Goal: Information Seeking & Learning: Learn about a topic

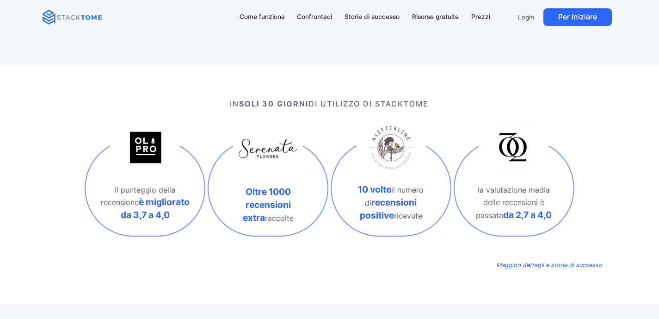
scroll to position [255, 0]
click at [266, 16] on font "Come funziona" at bounding box center [262, 16] width 45 height 7
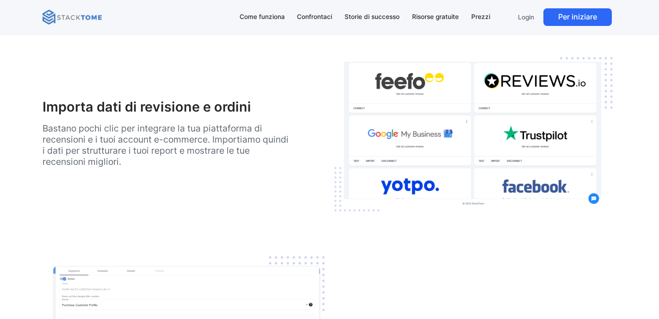
scroll to position [1133, 0]
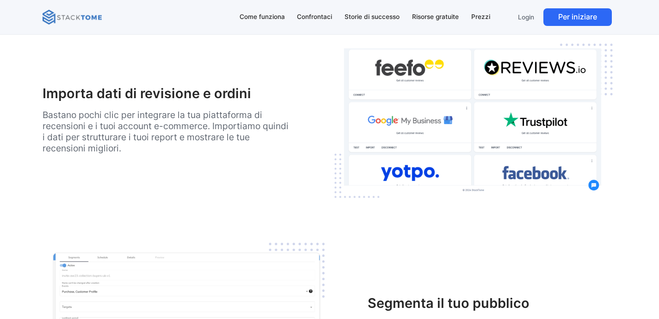
click at [241, 141] on font "Bastano pochi clic per integrare la tua piattaforma di recensioni e i tuoi acco…" at bounding box center [166, 131] width 246 height 44
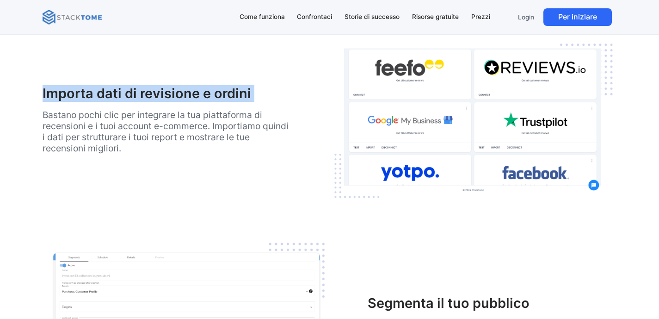
click at [241, 141] on font "Bastano pochi clic per integrare la tua piattaforma di recensioni e i tuoi acco…" at bounding box center [166, 131] width 246 height 44
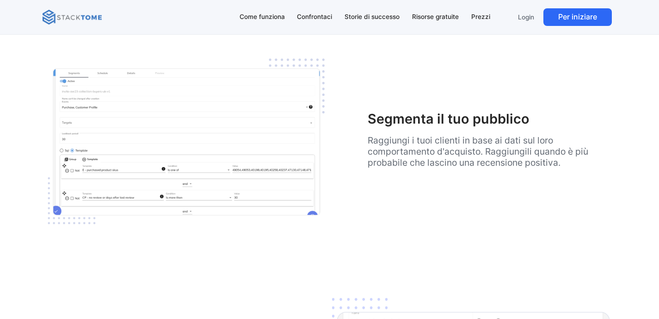
scroll to position [1318, 0]
click at [501, 151] on font "Raggiungi i tuoi clienti in base ai dati sul loro comportamento d'acquisto. Rag…" at bounding box center [478, 150] width 221 height 33
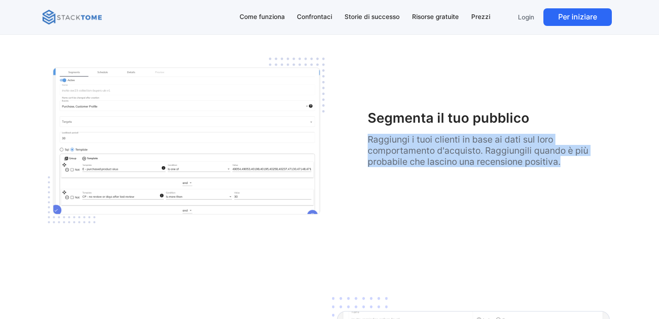
click at [501, 151] on font "Raggiungi i tuoi clienti in base ai dati sul loro comportamento d'acquisto. Rag…" at bounding box center [478, 150] width 221 height 33
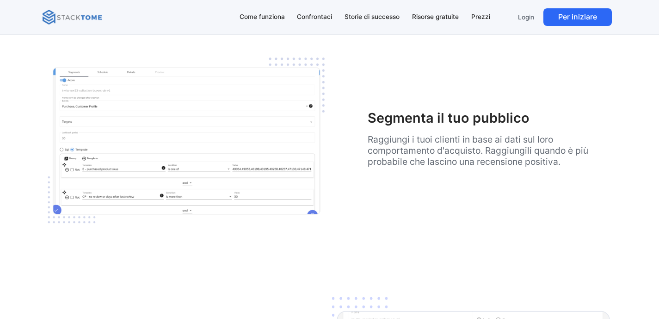
click at [523, 163] on font "Raggiungi i tuoi clienti in base ai dati sul loro comportamento d'acquisto. Rag…" at bounding box center [478, 150] width 221 height 33
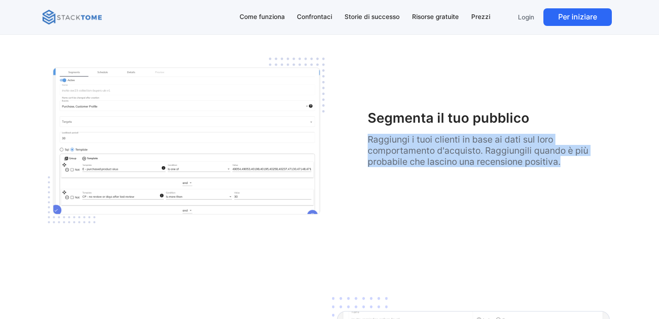
click at [523, 163] on font "Raggiungi i tuoi clienti in base ai dati sul loro comportamento d'acquisto. Rag…" at bounding box center [478, 150] width 221 height 33
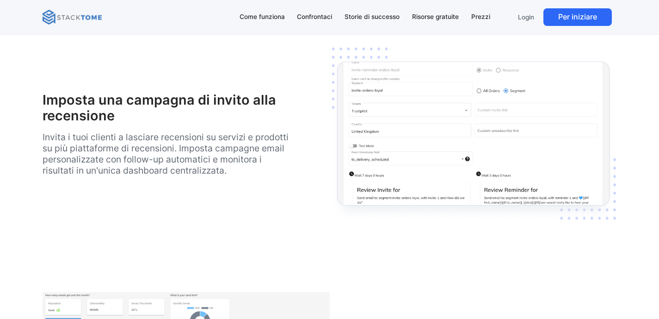
scroll to position [1568, 0]
click at [238, 175] on font "Invita i tuoi clienti a lasciare recensioni su servizi e prodotti su più piatta…" at bounding box center [166, 152] width 246 height 44
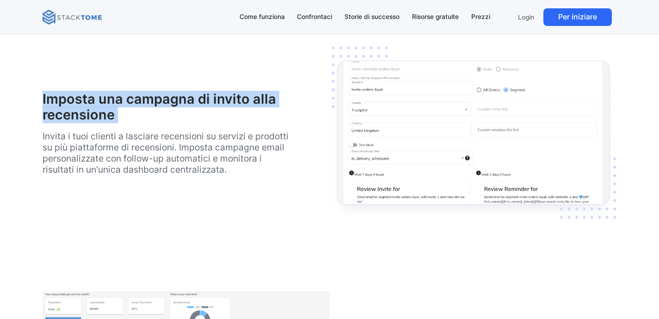
click at [237, 175] on font "Invita i tuoi clienti a lasciare recensioni su servizi e prodotti su più piatta…" at bounding box center [166, 152] width 246 height 44
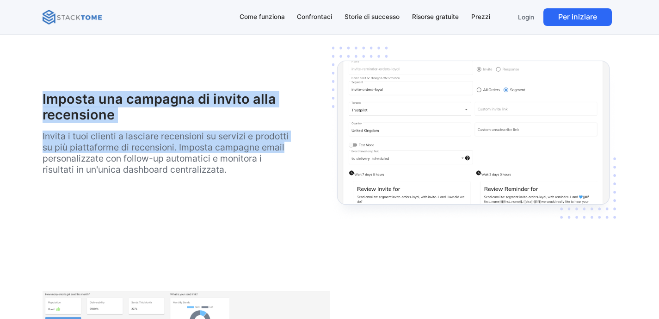
click at [248, 175] on p "Invita i tuoi clienti a lasciare recensioni su servizi e prodotti su più piatta…" at bounding box center [167, 152] width 249 height 44
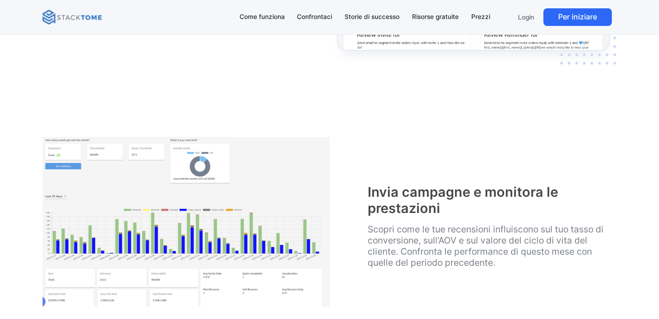
scroll to position [1844, 0]
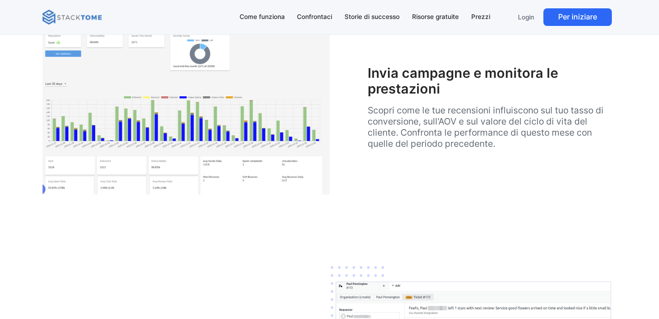
click at [528, 149] on font "Scopri come le tue recensioni influiscono sul tuo tasso di conversione, sull'AO…" at bounding box center [486, 127] width 236 height 44
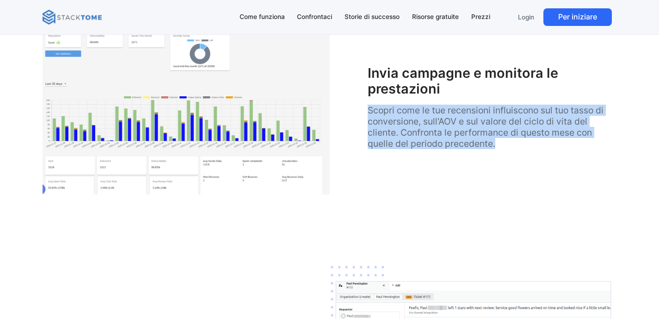
click at [528, 149] on font "Scopri come le tue recensioni influiscono sul tuo tasso di conversione, sull'AO…" at bounding box center [486, 127] width 236 height 44
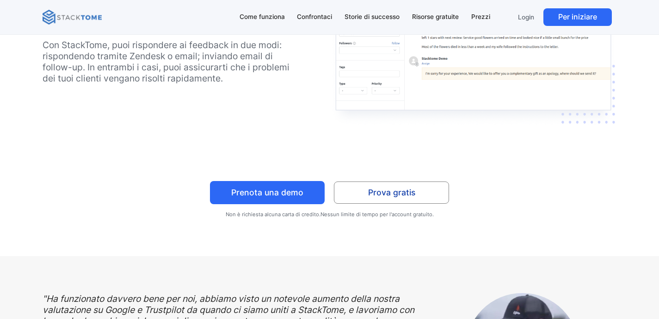
scroll to position [2118, 0]
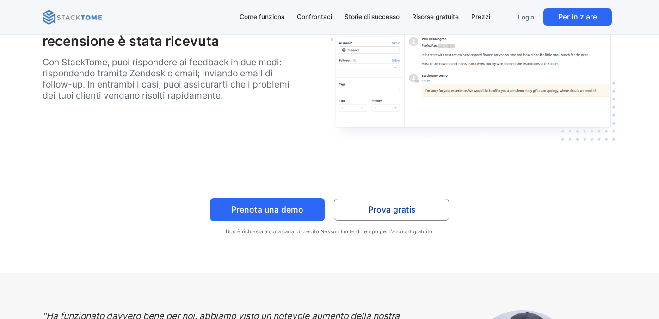
click at [164, 101] on font "Con StackTome, puoi rispondere ai feedback in due modi: rispondendo tramite Zen…" at bounding box center [166, 78] width 247 height 44
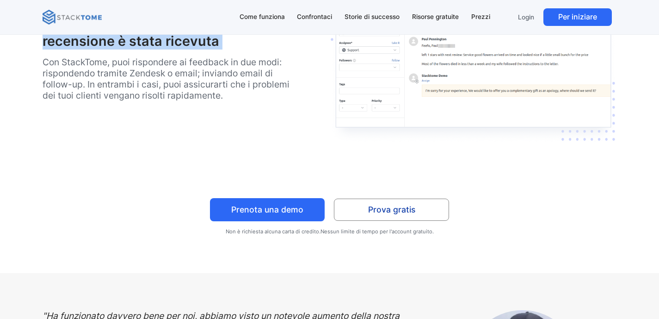
click at [164, 101] on font "Con StackTome, puoi rispondere ai feedback in due modi: rispondendo tramite Zen…" at bounding box center [166, 78] width 247 height 44
click at [184, 101] on font "Con StackTome, puoi rispondere ai feedback in due modi: rispondendo tramite Zen…" at bounding box center [166, 78] width 247 height 44
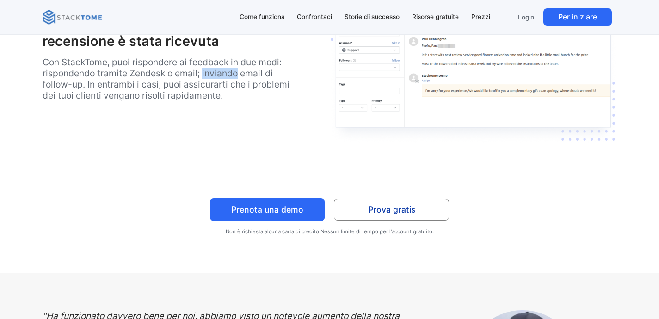
click at [184, 101] on font "Con StackTome, puoi rispondere ai feedback in due modi: rispondendo tramite Zen…" at bounding box center [166, 78] width 247 height 44
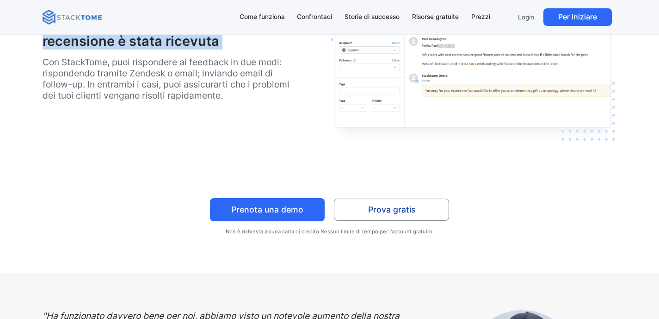
click at [184, 101] on font "Con StackTome, puoi rispondere ai feedback in due modi: rispondendo tramite Zen…" at bounding box center [166, 78] width 247 height 44
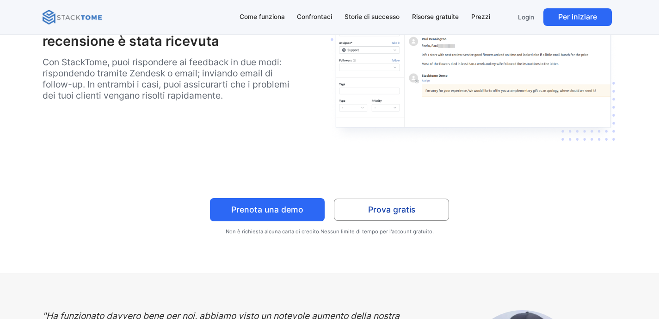
click at [208, 101] on font "Con StackTome, puoi rispondere ai feedback in due modi: rispondendo tramite Zen…" at bounding box center [166, 78] width 247 height 44
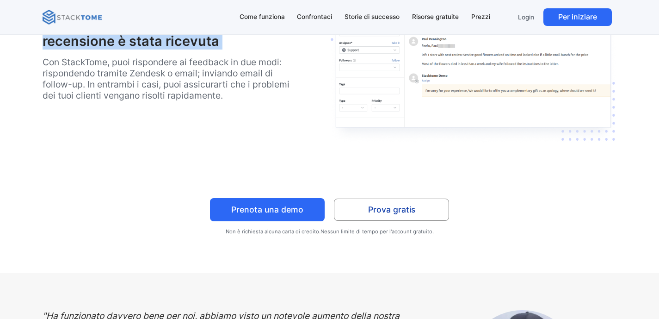
click at [208, 101] on font "Con StackTome, puoi rispondere ai feedback in due modi: rispondendo tramite Zen…" at bounding box center [166, 78] width 247 height 44
click at [212, 101] on font "Con StackTome, puoi rispondere ai feedback in due modi: rispondendo tramite Zen…" at bounding box center [166, 78] width 247 height 44
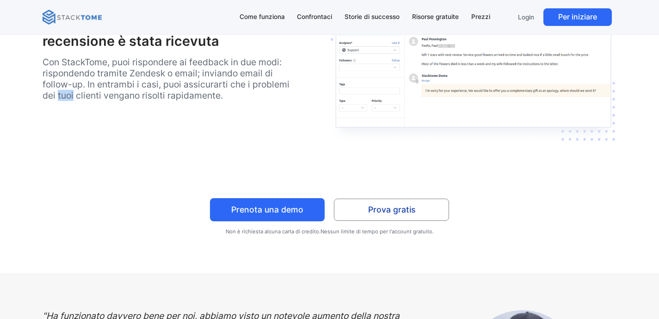
click at [212, 101] on font "Con StackTome, puoi rispondere ai feedback in due modi: rispondendo tramite Zen…" at bounding box center [166, 78] width 247 height 44
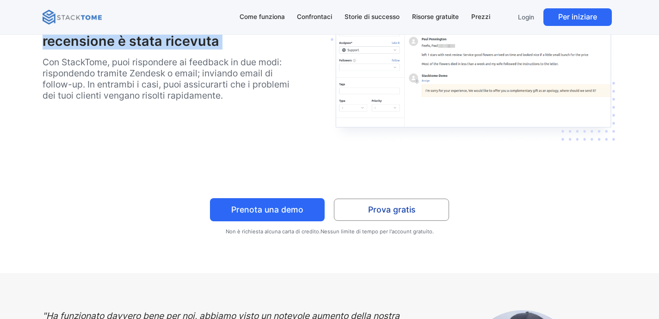
click at [212, 101] on font "Con StackTome, puoi rispondere ai feedback in due modi: rispondendo tramite Zen…" at bounding box center [166, 78] width 247 height 44
click at [199, 101] on font "Con StackTome, puoi rispondere ai feedback in due modi: rispondendo tramite Zen…" at bounding box center [166, 78] width 247 height 44
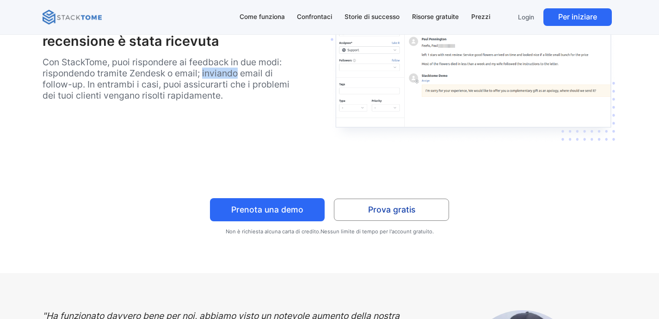
click at [199, 101] on font "Con StackTome, puoi rispondere ai feedback in due modi: rispondendo tramite Zen…" at bounding box center [166, 78] width 247 height 44
click at [214, 101] on font "Con StackTome, puoi rispondere ai feedback in due modi: rispondendo tramite Zen…" at bounding box center [166, 78] width 247 height 44
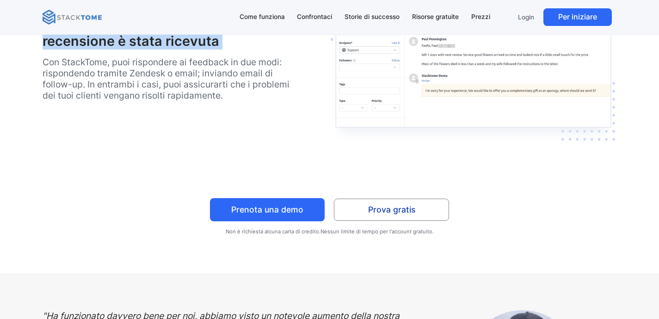
click at [214, 101] on font "Con StackTome, puoi rispondere ai feedback in due modi: rispondendo tramite Zen…" at bounding box center [166, 78] width 247 height 44
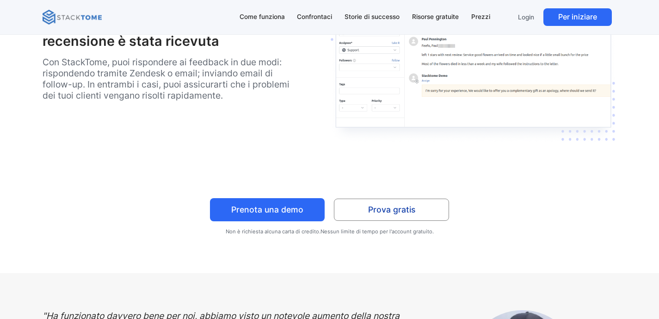
click at [214, 101] on font "Con StackTome, puoi rispondere ai feedback in due modi: rispondendo tramite Zen…" at bounding box center [166, 78] width 247 height 44
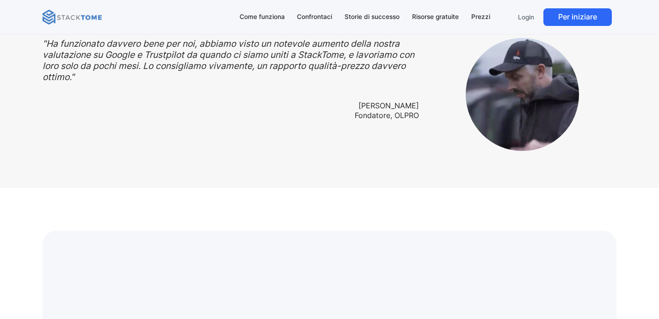
scroll to position [2390, 0]
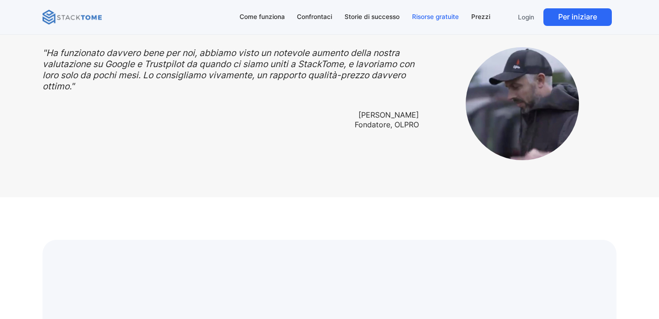
click at [447, 17] on font "Risorse gratuite" at bounding box center [435, 16] width 47 height 7
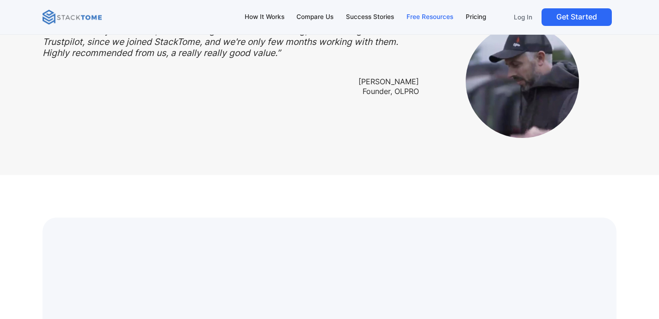
scroll to position [2393, 0]
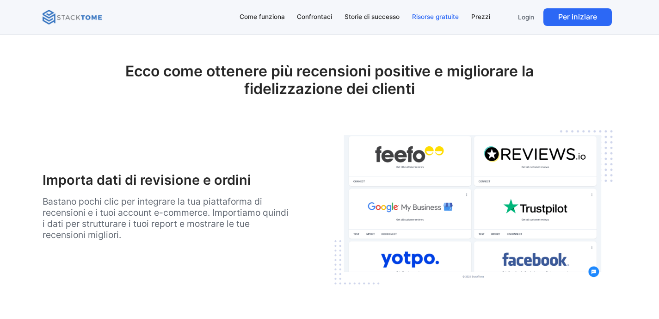
scroll to position [1028, 0]
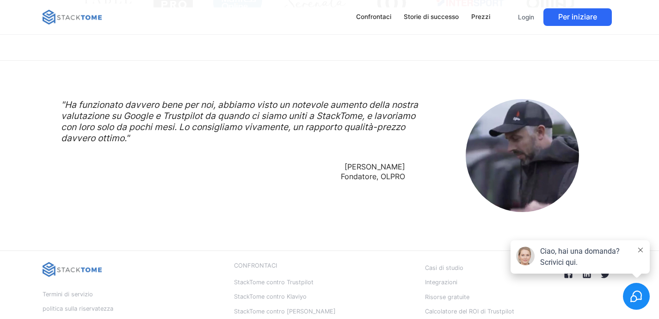
scroll to position [799, 0]
